Goal: Task Accomplishment & Management: Use online tool/utility

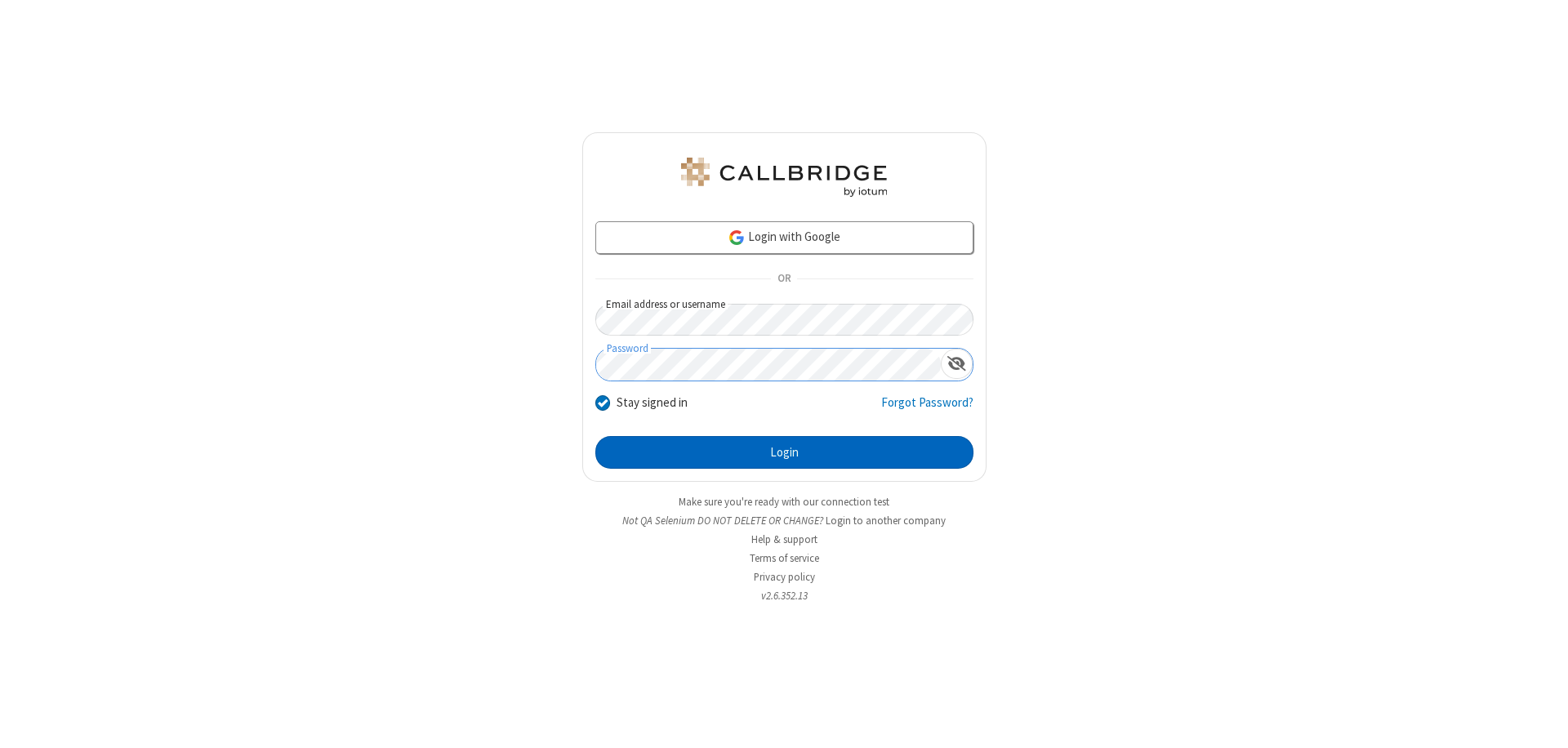
click at [784, 452] on button "Login" at bounding box center [784, 452] width 378 height 33
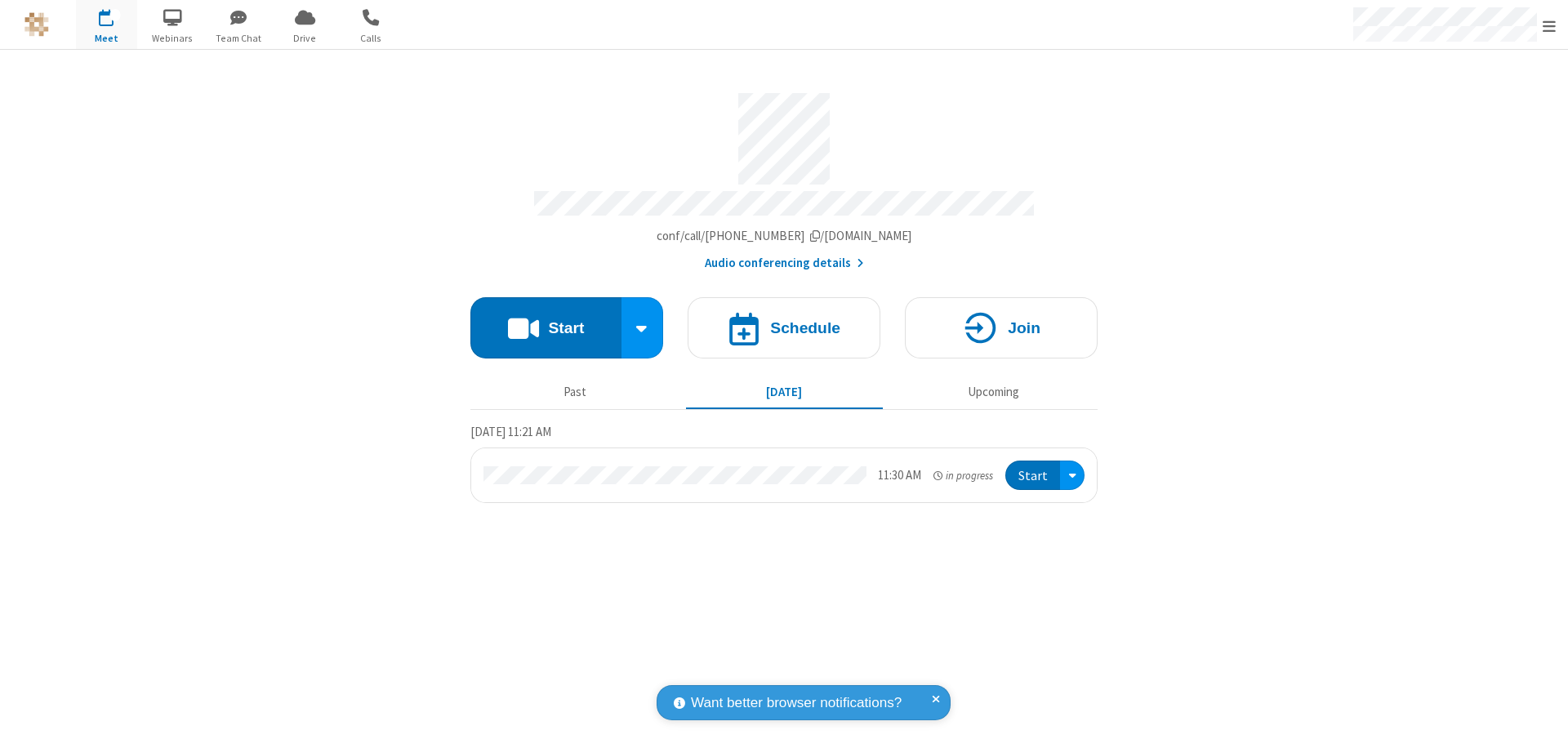
click at [546, 320] on button "Start" at bounding box center [546, 327] width 151 height 61
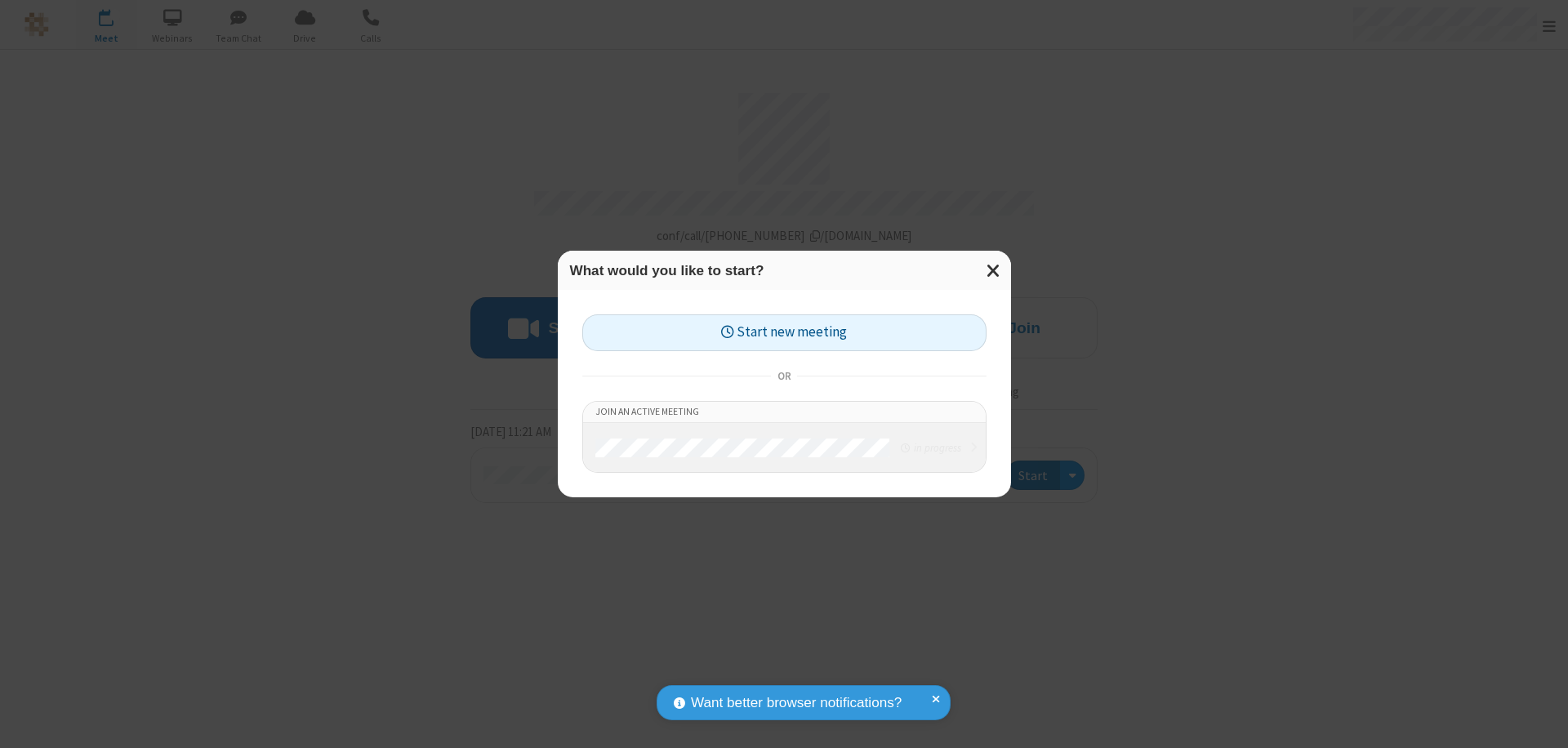
click at [784, 332] on button "Start new meeting" at bounding box center [784, 332] width 404 height 37
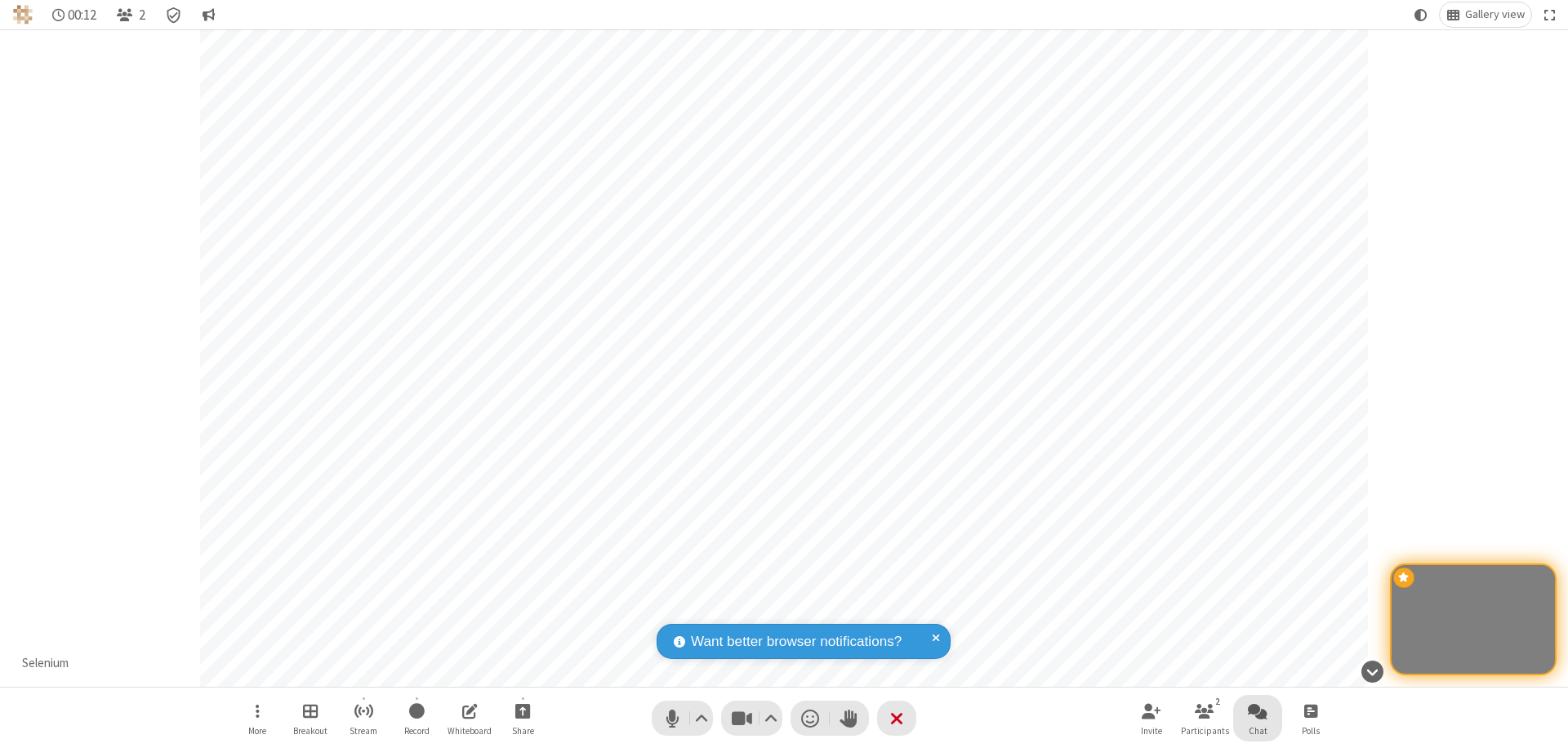
click at [1258, 710] on span "Open chat" at bounding box center [1257, 710] width 19 height 20
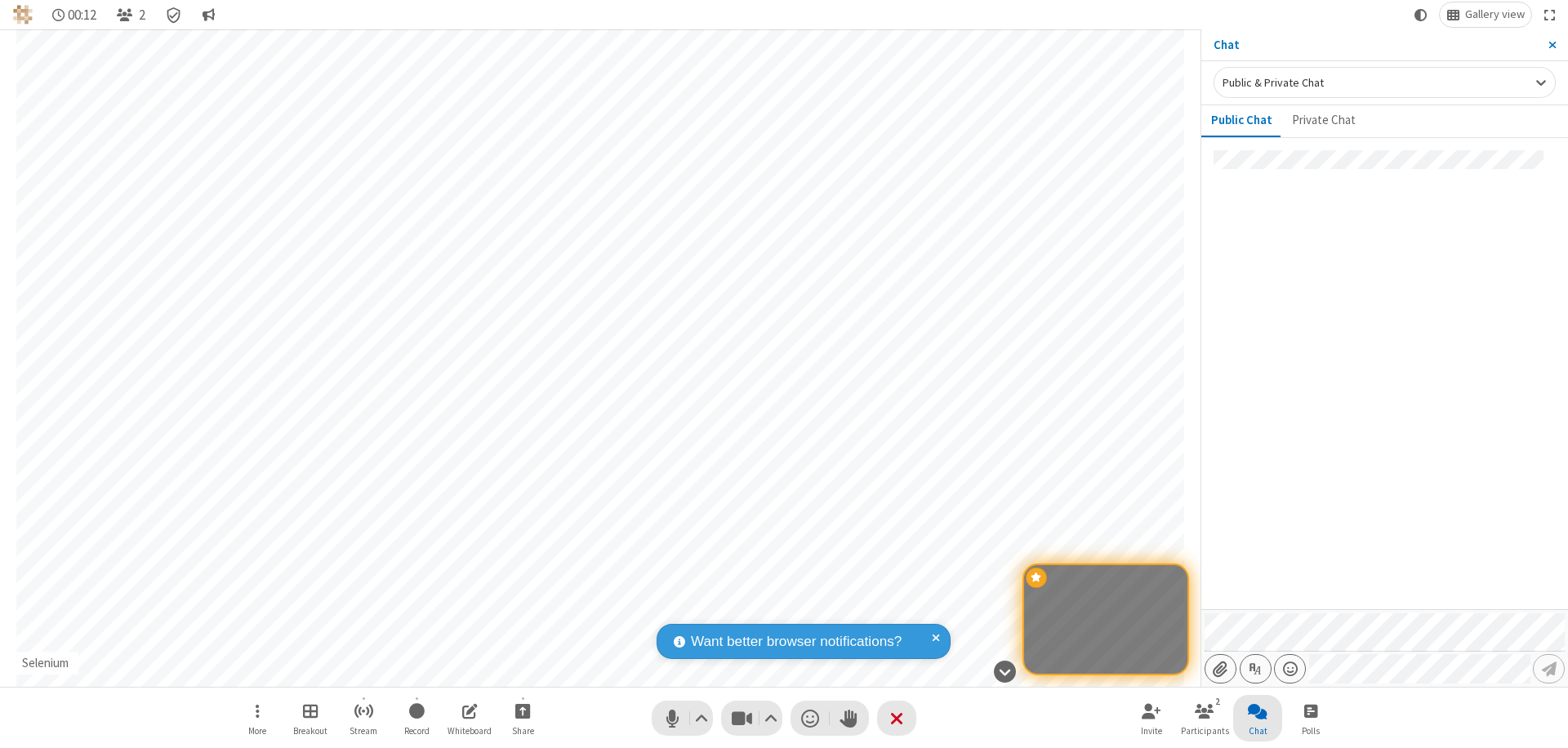
type input "C:\fakepath\doc_test.docx"
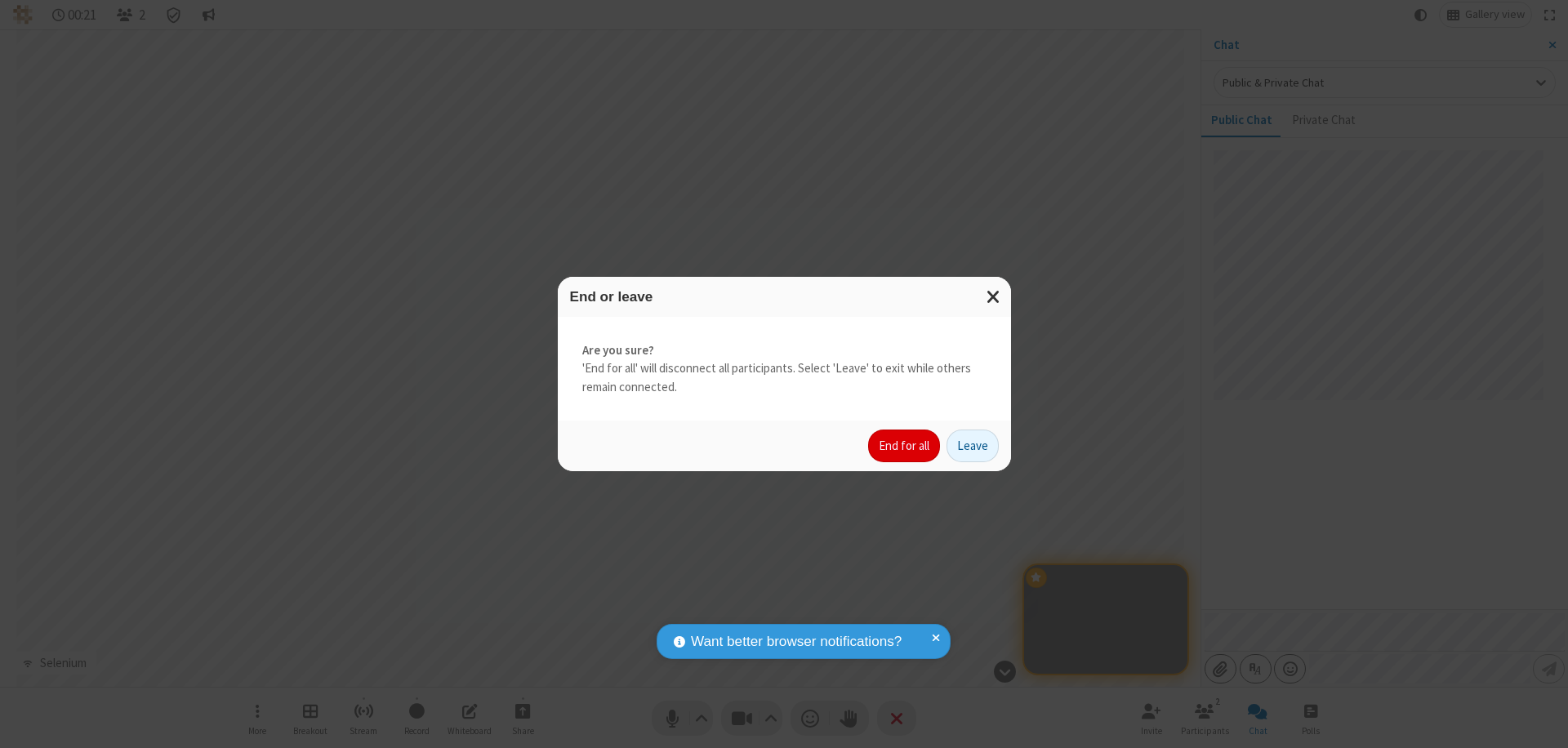
click at [905, 446] on button "End for all" at bounding box center [904, 445] width 72 height 33
